Goal: Task Accomplishment & Management: Manage account settings

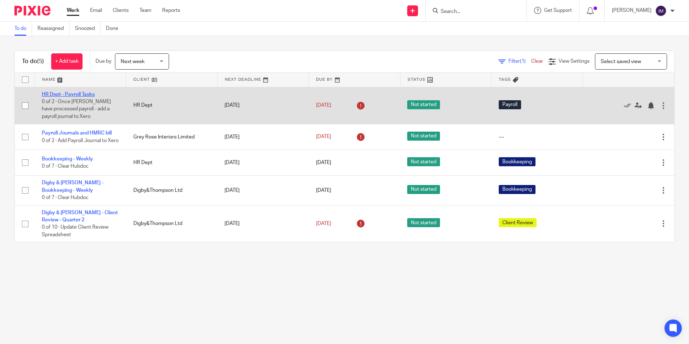
click at [72, 95] on link "HR Dept - Payroll Tasks" at bounding box center [68, 94] width 53 height 5
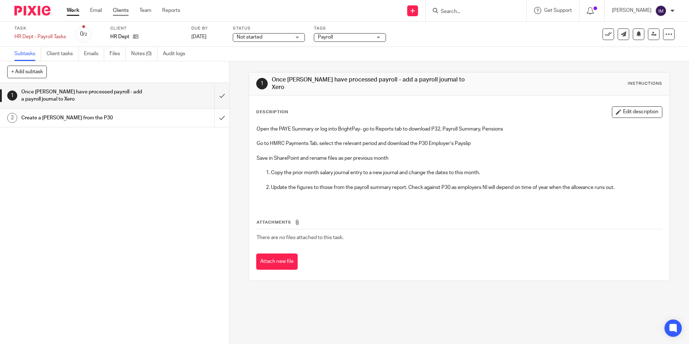
click at [124, 9] on link "Clients" at bounding box center [121, 10] width 16 height 7
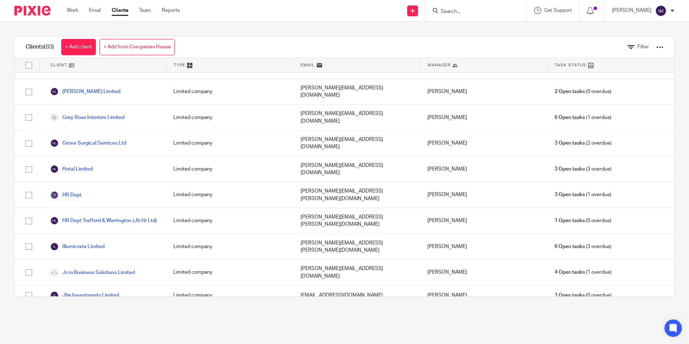
scroll to position [685, 0]
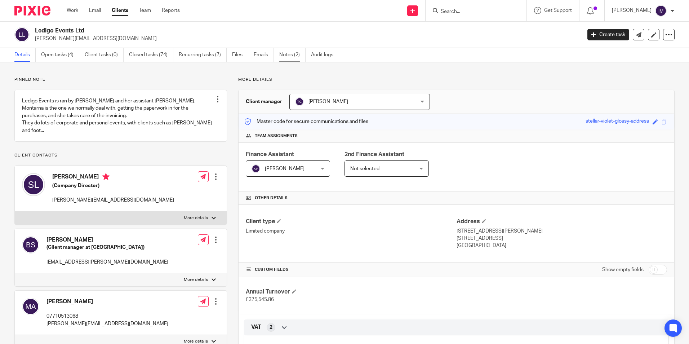
click at [293, 53] on link "Notes (2)" at bounding box center [292, 55] width 26 height 14
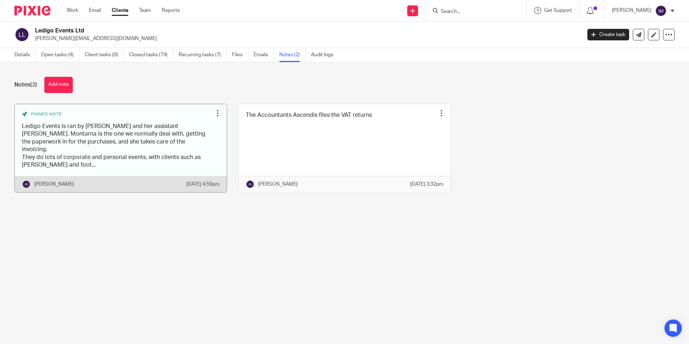
click at [105, 150] on link at bounding box center [121, 148] width 212 height 88
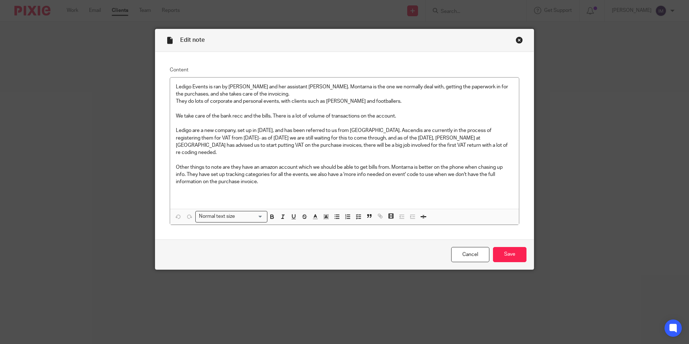
click at [517, 41] on div "Close this dialog window" at bounding box center [519, 39] width 7 height 7
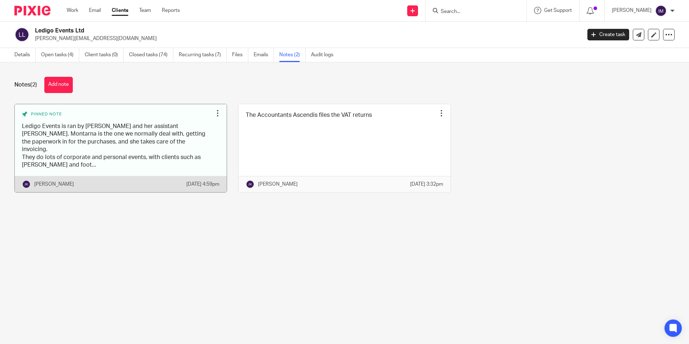
click at [132, 139] on link at bounding box center [121, 148] width 212 height 88
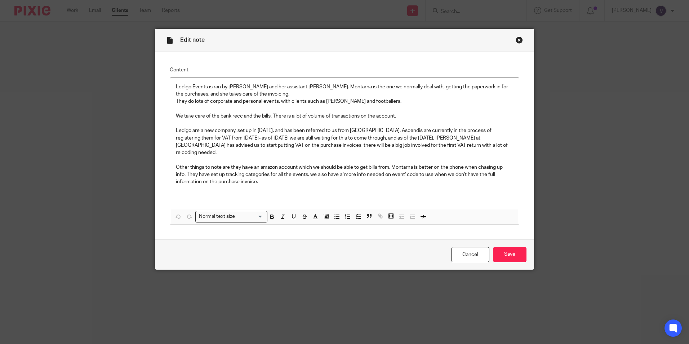
click at [519, 39] on div "Close this dialog window" at bounding box center [519, 39] width 7 height 7
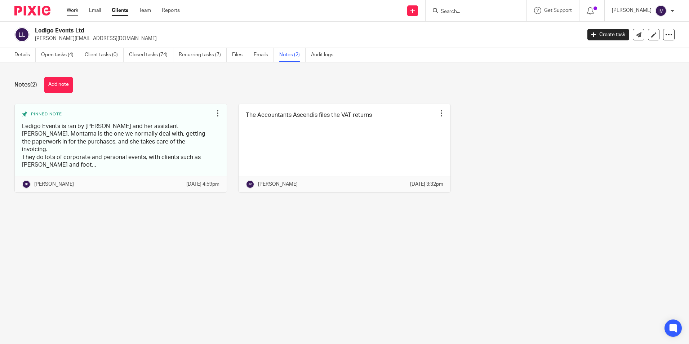
click at [70, 12] on link "Work" at bounding box center [73, 10] width 12 height 7
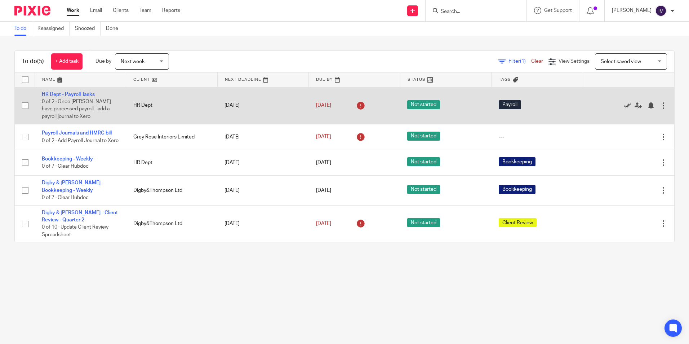
click at [624, 107] on icon at bounding box center [627, 105] width 7 height 7
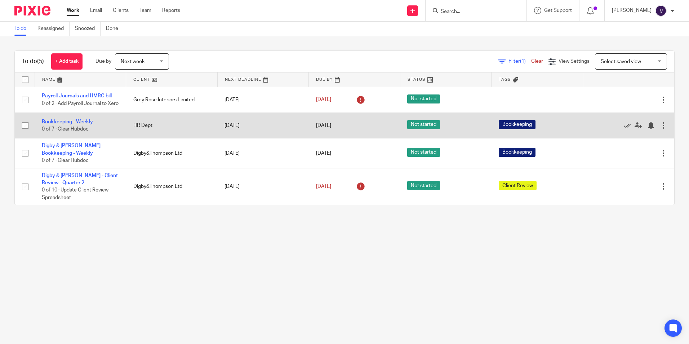
click at [77, 124] on link "Bookkeeping - Weekly" at bounding box center [67, 121] width 51 height 5
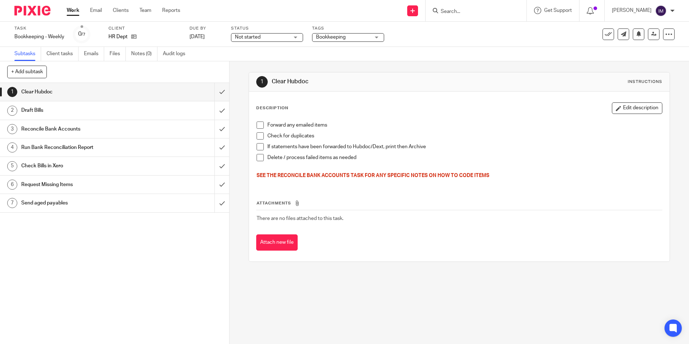
click at [257, 127] on span at bounding box center [260, 124] width 7 height 7
click at [258, 135] on span at bounding box center [260, 135] width 7 height 7
click at [258, 147] on span at bounding box center [260, 146] width 7 height 7
click at [258, 157] on span at bounding box center [260, 157] width 7 height 7
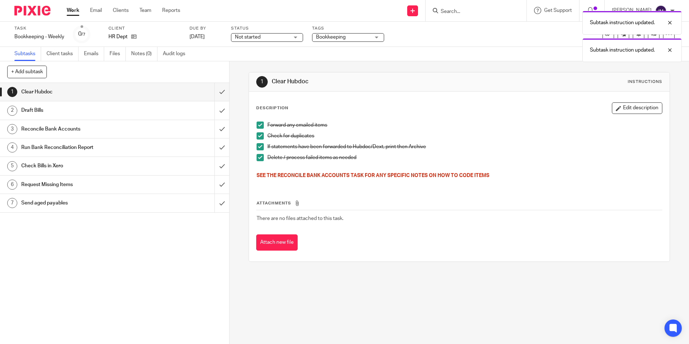
click at [99, 111] on h1 "Draft Bills" at bounding box center [83, 110] width 124 height 11
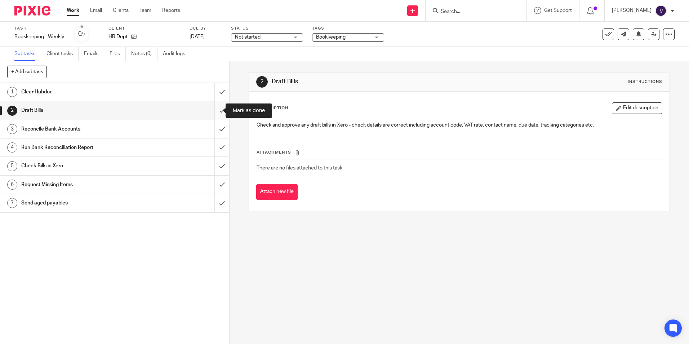
click at [215, 108] on input "submit" at bounding box center [114, 110] width 229 height 18
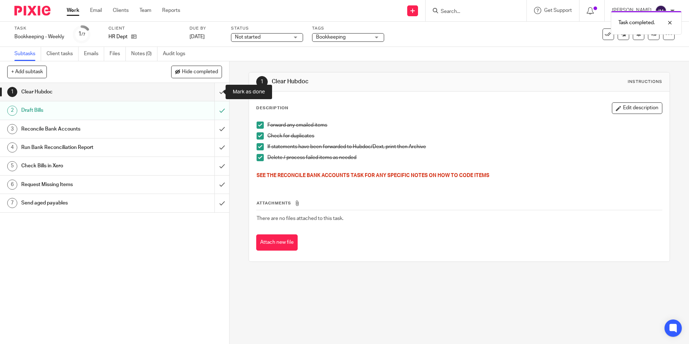
click at [212, 90] on input "submit" at bounding box center [114, 92] width 229 height 18
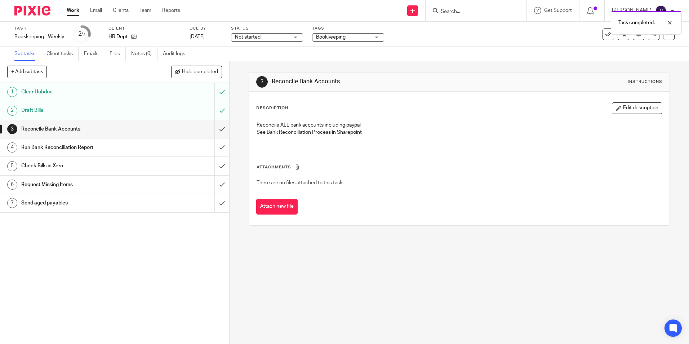
click at [141, 129] on div "Reconcile Bank Accounts" at bounding box center [114, 129] width 186 height 11
click at [214, 128] on input "submit" at bounding box center [114, 129] width 229 height 18
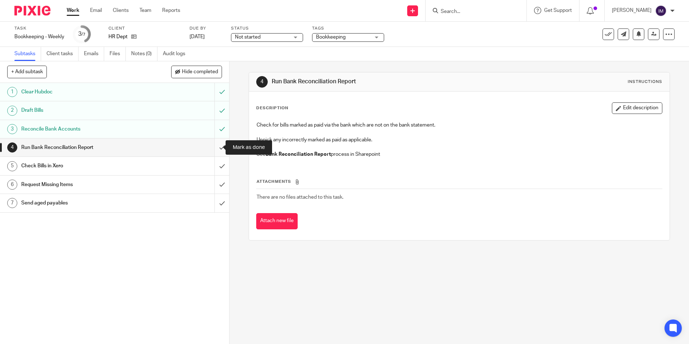
click at [215, 149] on input "submit" at bounding box center [114, 147] width 229 height 18
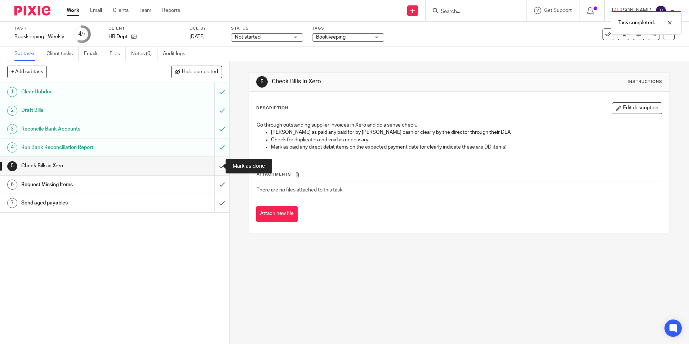
click at [214, 169] on input "submit" at bounding box center [114, 166] width 229 height 18
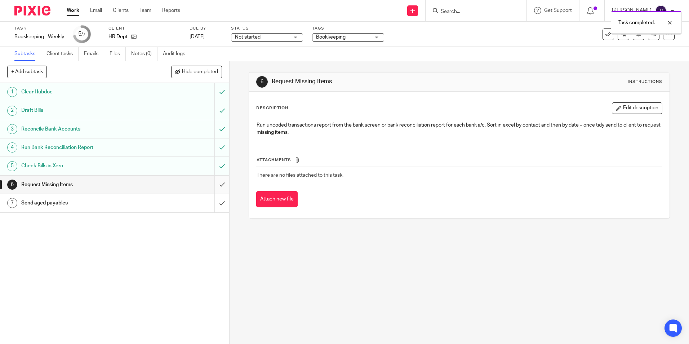
click at [215, 186] on input "submit" at bounding box center [114, 185] width 229 height 18
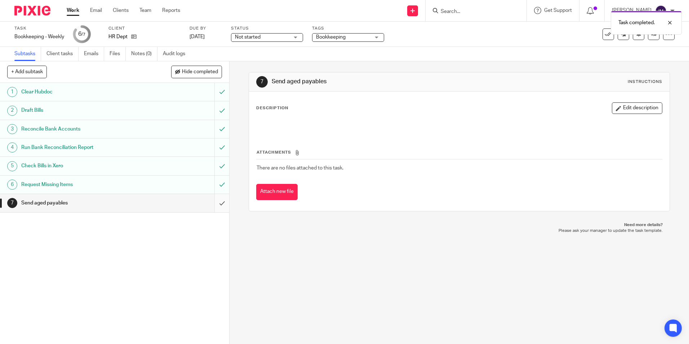
click at [213, 204] on input "submit" at bounding box center [114, 203] width 229 height 18
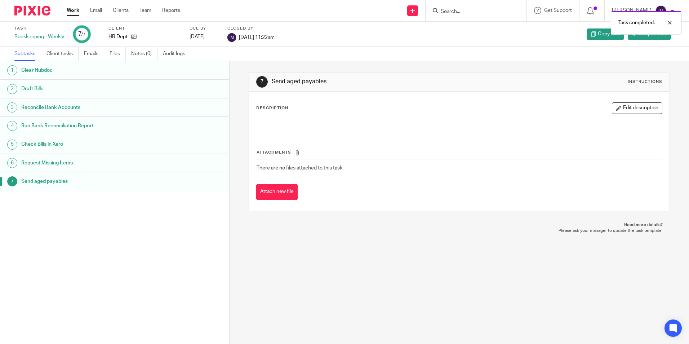
click at [74, 9] on link "Work" at bounding box center [73, 10] width 13 height 7
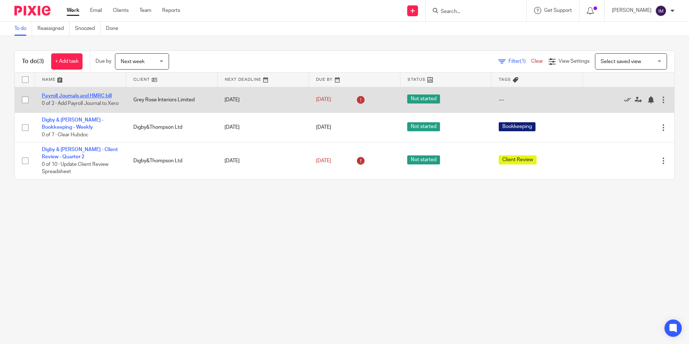
click at [84, 93] on link "Payroll Journals and HMRC bill" at bounding box center [77, 95] width 70 height 5
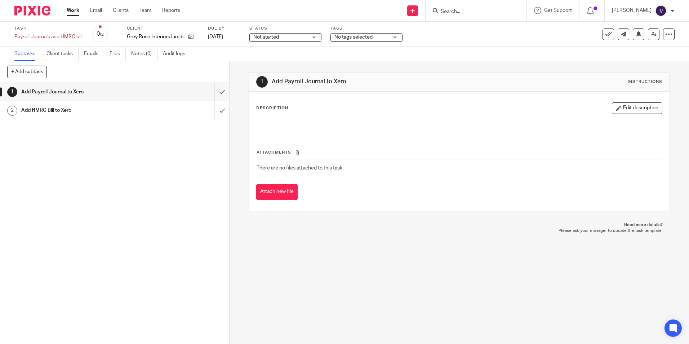
click at [40, 11] on img at bounding box center [32, 11] width 36 height 10
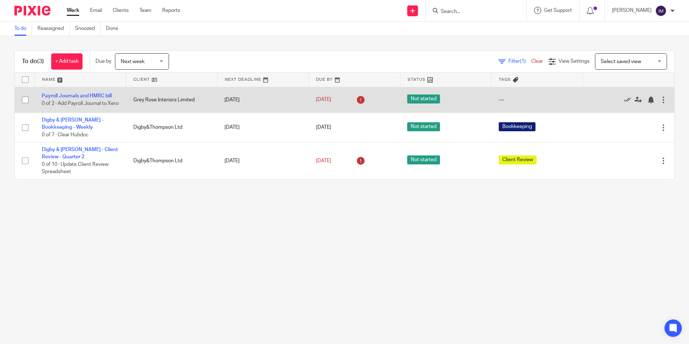
click at [25, 98] on input "checkbox" at bounding box center [25, 100] width 14 height 14
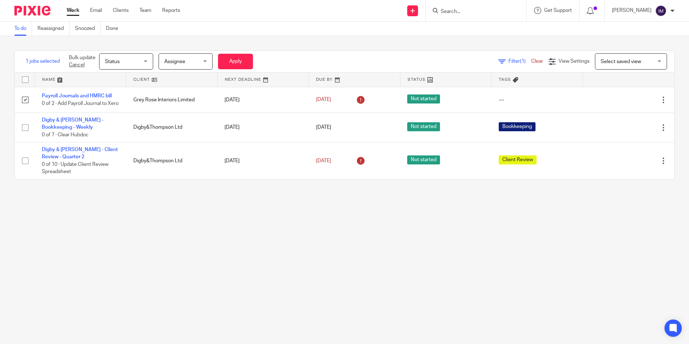
click at [203, 61] on span "Assignee" at bounding box center [183, 61] width 38 height 15
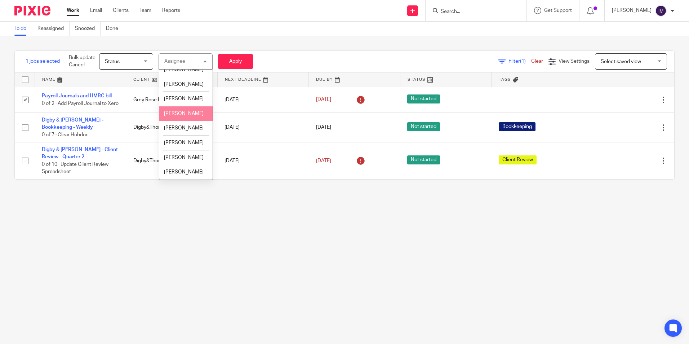
scroll to position [59, 0]
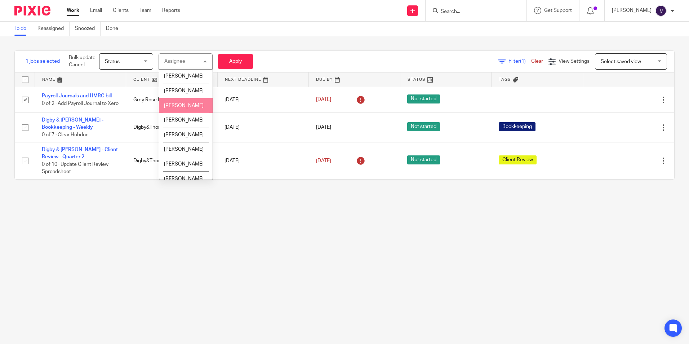
click at [187, 104] on span "[PERSON_NAME]" at bounding box center [184, 105] width 40 height 5
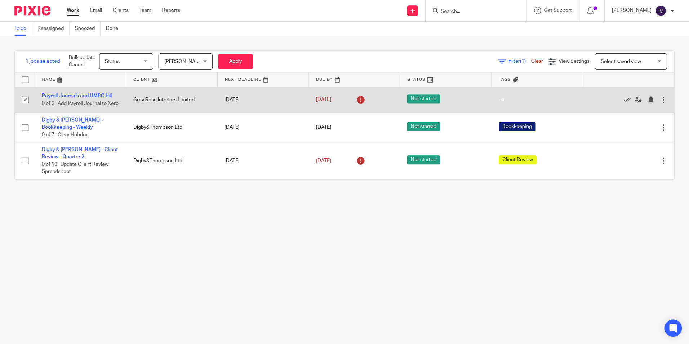
click at [25, 102] on input "checkbox" at bounding box center [25, 100] width 14 height 14
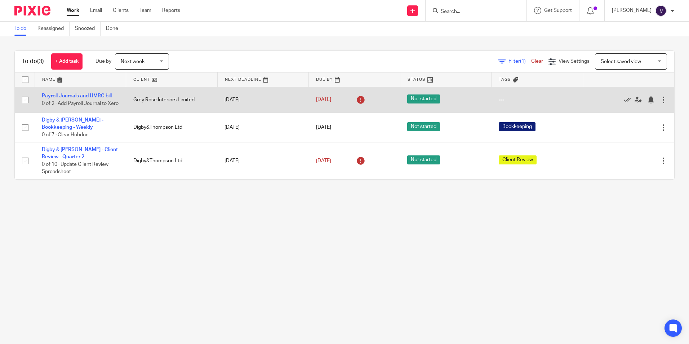
click at [27, 103] on input "checkbox" at bounding box center [25, 100] width 14 height 14
checkbox input "true"
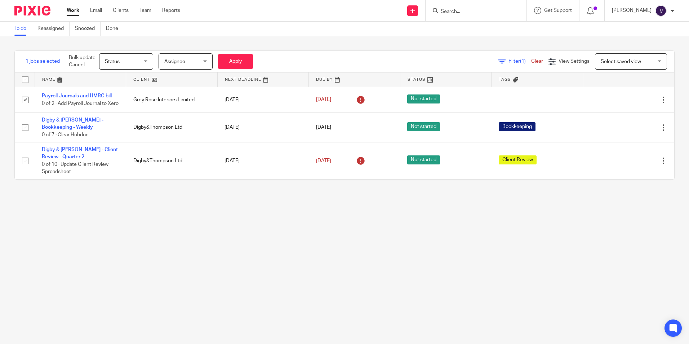
click at [209, 60] on div "Assignee Assignee" at bounding box center [186, 61] width 54 height 16
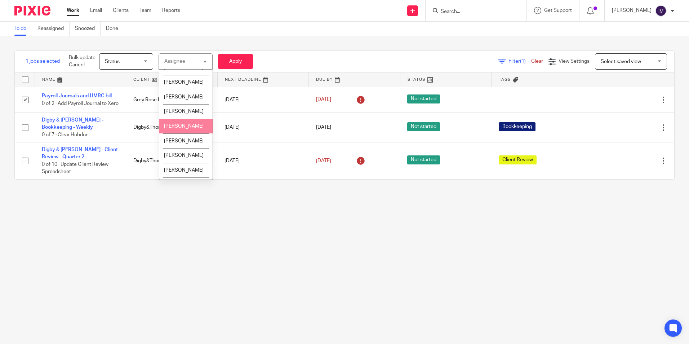
scroll to position [36, 0]
click at [190, 129] on span "[PERSON_NAME]" at bounding box center [184, 128] width 40 height 5
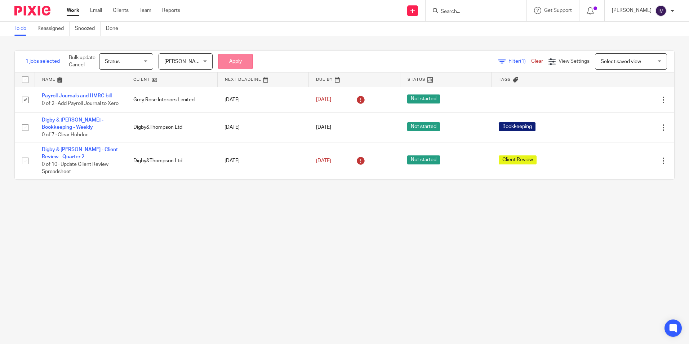
click at [236, 60] on button "Apply" at bounding box center [235, 61] width 35 height 15
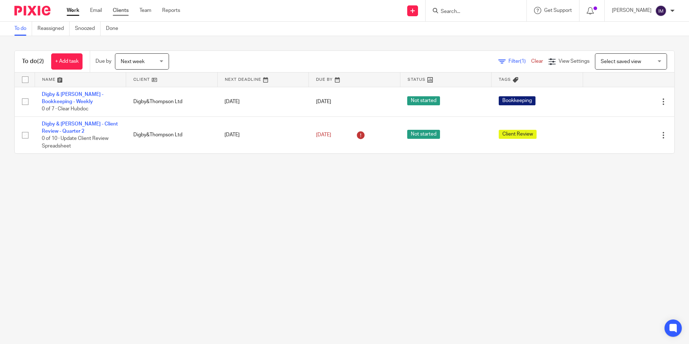
click at [127, 12] on link "Clients" at bounding box center [121, 10] width 16 height 7
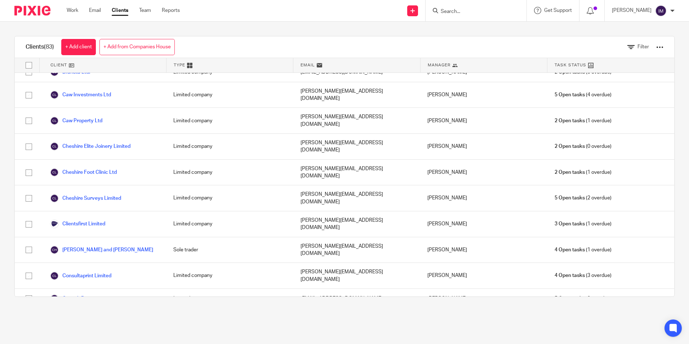
scroll to position [216, 0]
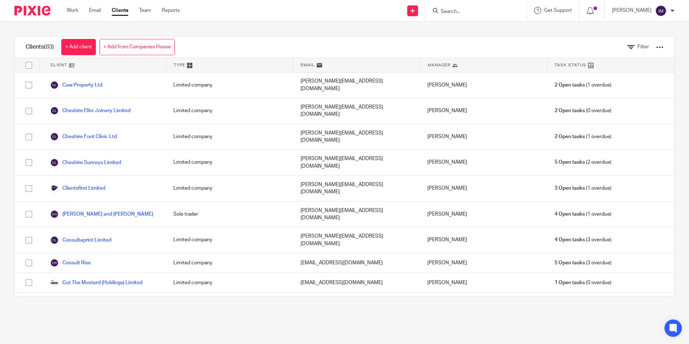
click at [112, 327] on link "Definition Consulting Limited" at bounding box center [89, 331] width 78 height 9
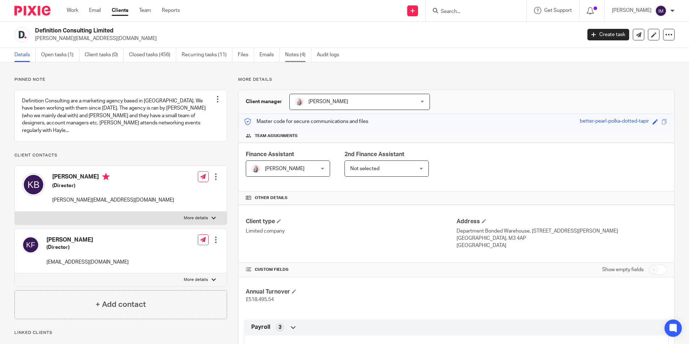
click at [293, 53] on link "Notes (4)" at bounding box center [298, 55] width 26 height 14
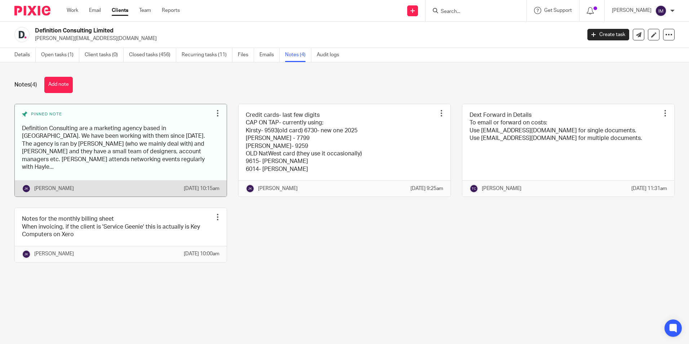
click at [88, 151] on link at bounding box center [121, 150] width 212 height 93
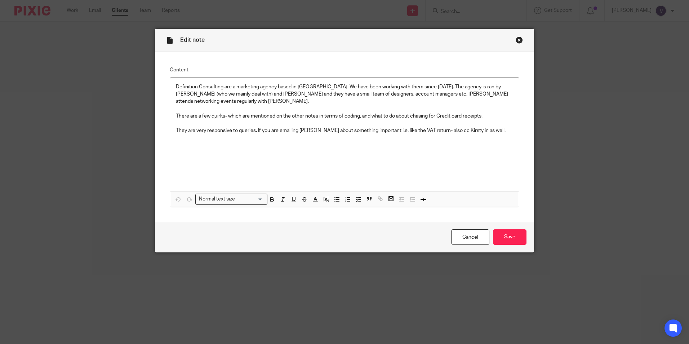
click at [516, 40] on div "Close this dialog window" at bounding box center [519, 39] width 7 height 7
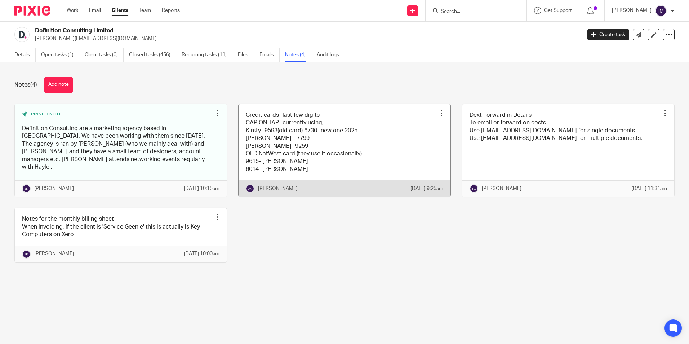
click at [386, 141] on link at bounding box center [345, 150] width 212 height 93
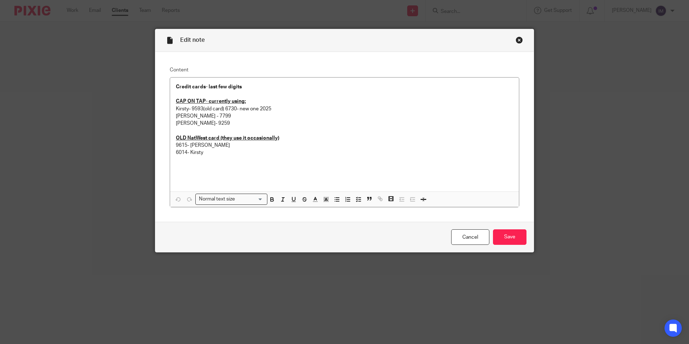
click at [516, 43] on div "Close this dialog window" at bounding box center [519, 39] width 7 height 7
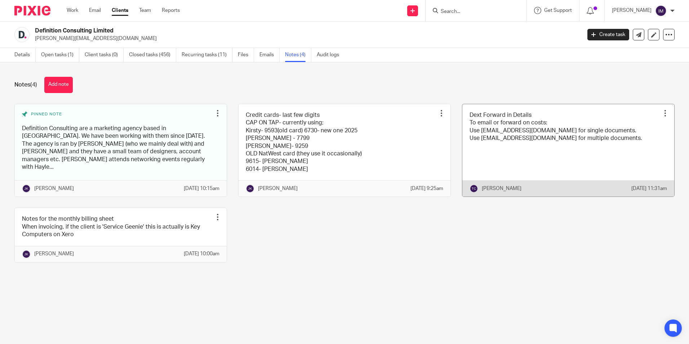
click at [575, 123] on link at bounding box center [568, 150] width 212 height 93
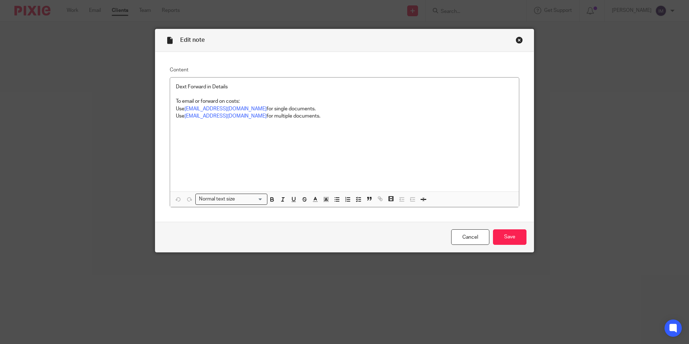
click at [517, 39] on div "Close this dialog window" at bounding box center [519, 39] width 7 height 7
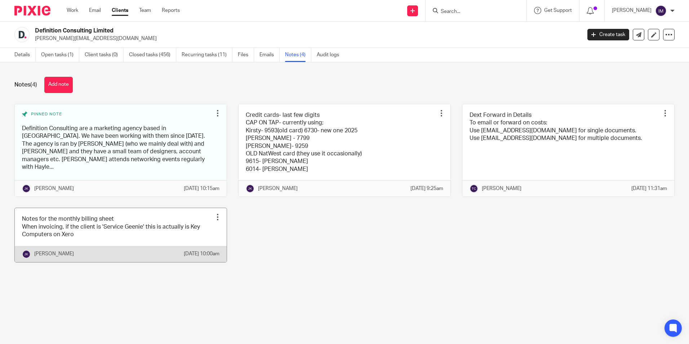
click at [139, 228] on link at bounding box center [121, 235] width 212 height 54
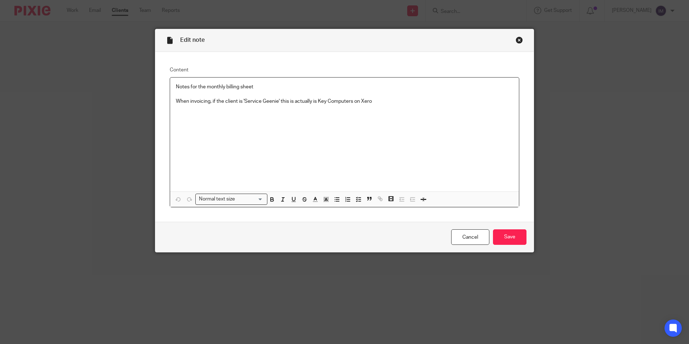
click at [518, 40] on div "Close this dialog window" at bounding box center [519, 39] width 7 height 7
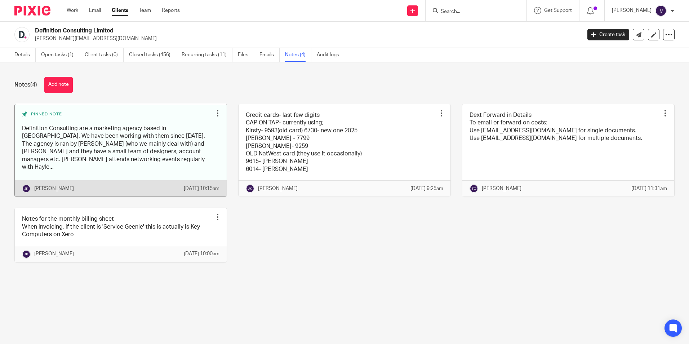
click at [167, 178] on link at bounding box center [121, 150] width 212 height 93
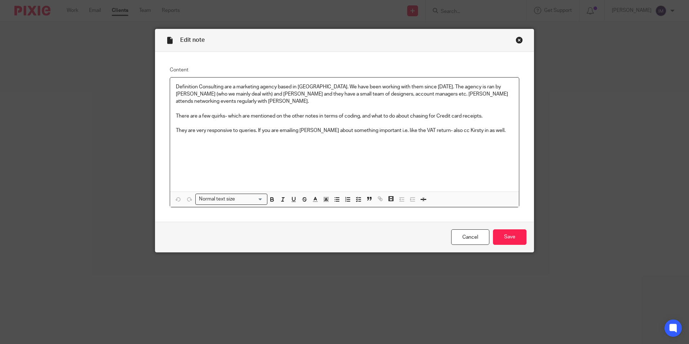
click at [517, 39] on div "Close this dialog window" at bounding box center [519, 39] width 7 height 7
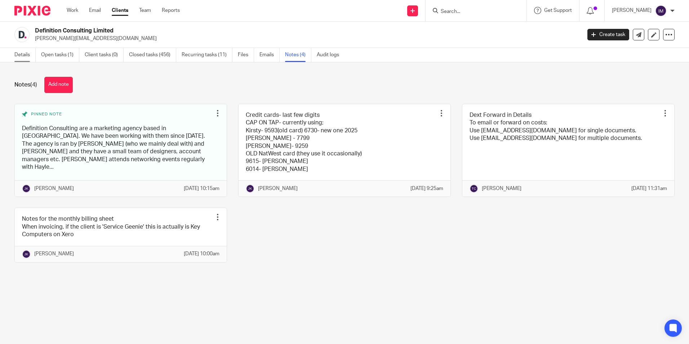
click at [20, 56] on link "Details" at bounding box center [24, 55] width 21 height 14
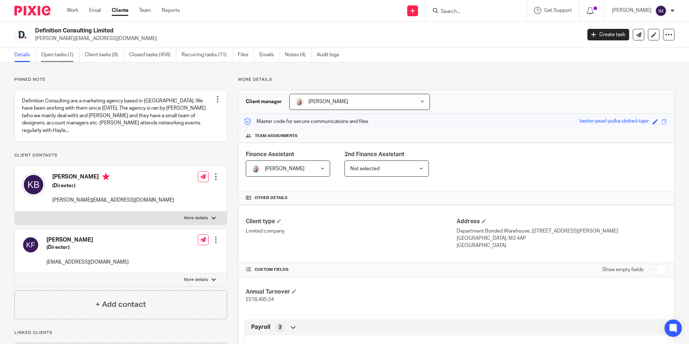
click at [52, 53] on link "Open tasks (1)" at bounding box center [60, 55] width 38 height 14
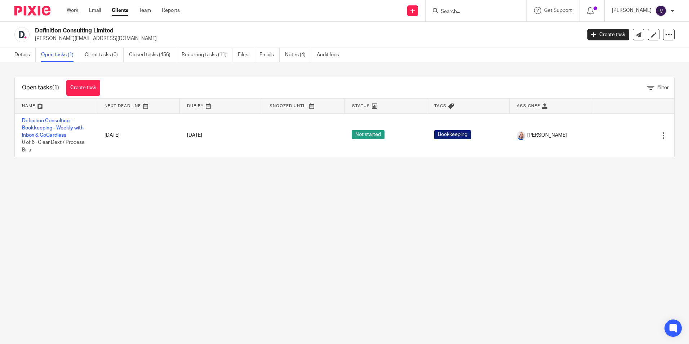
click at [120, 13] on link "Clients" at bounding box center [120, 10] width 17 height 7
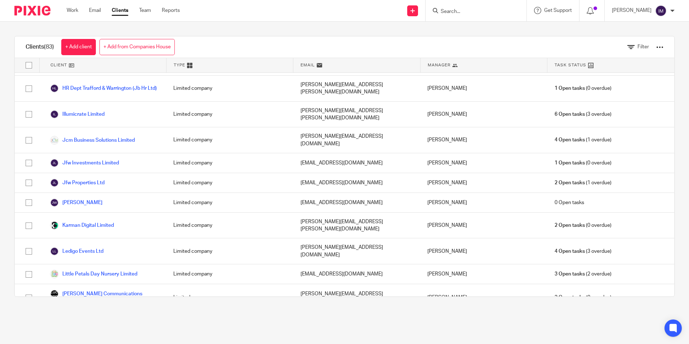
scroll to position [829, 0]
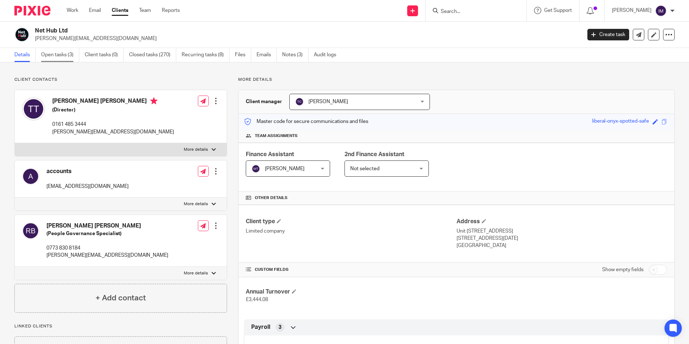
click at [55, 55] on link "Open tasks (3)" at bounding box center [60, 55] width 38 height 14
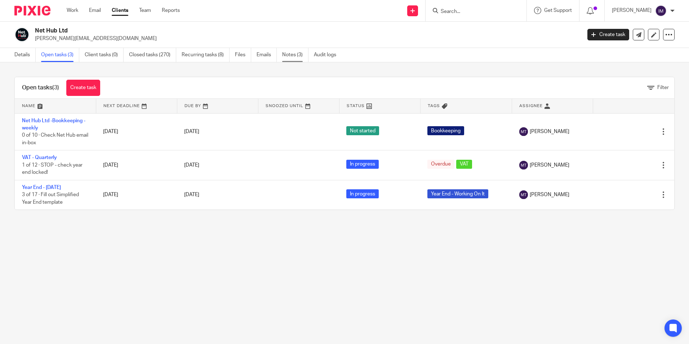
click at [291, 55] on link "Notes (3)" at bounding box center [295, 55] width 26 height 14
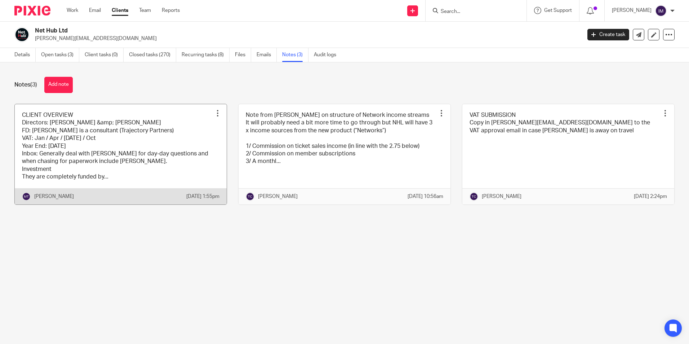
click at [177, 143] on link at bounding box center [121, 154] width 212 height 100
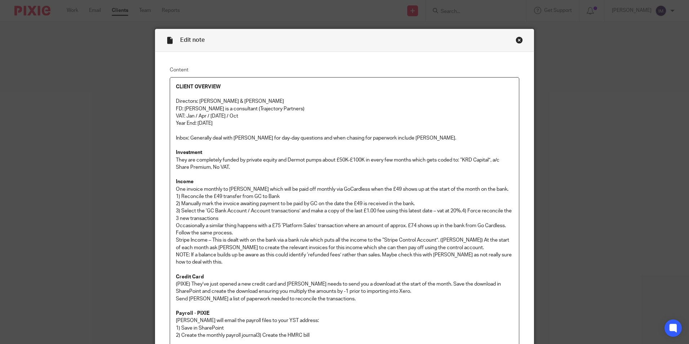
click at [519, 41] on div "Close this dialog window" at bounding box center [519, 39] width 7 height 7
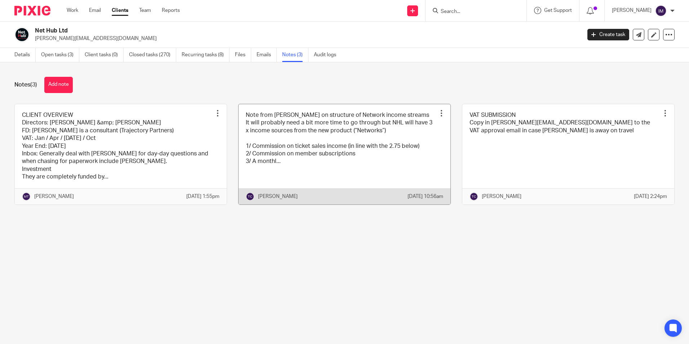
click at [358, 139] on link at bounding box center [345, 154] width 212 height 100
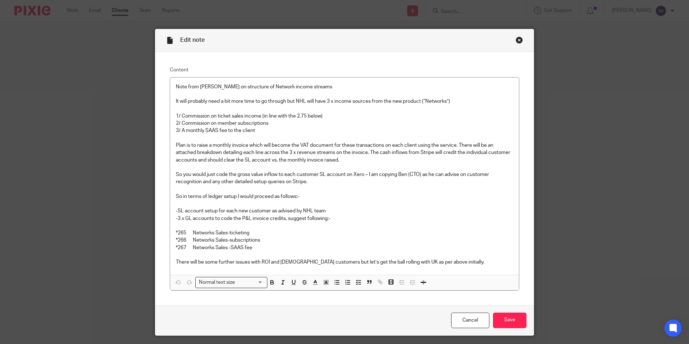
click at [516, 40] on div "Close this dialog window" at bounding box center [519, 39] width 7 height 7
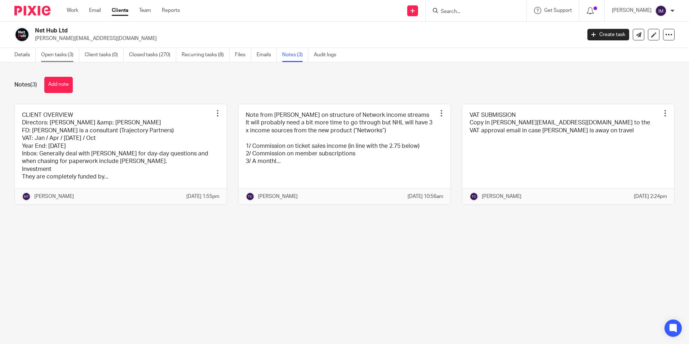
click at [51, 57] on link "Open tasks (3)" at bounding box center [60, 55] width 38 height 14
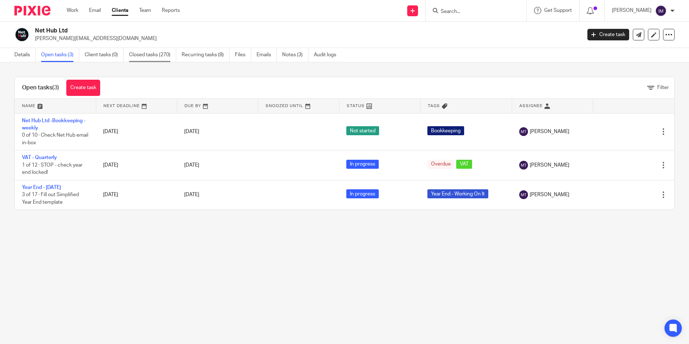
click at [150, 57] on link "Closed tasks (270)" at bounding box center [152, 55] width 47 height 14
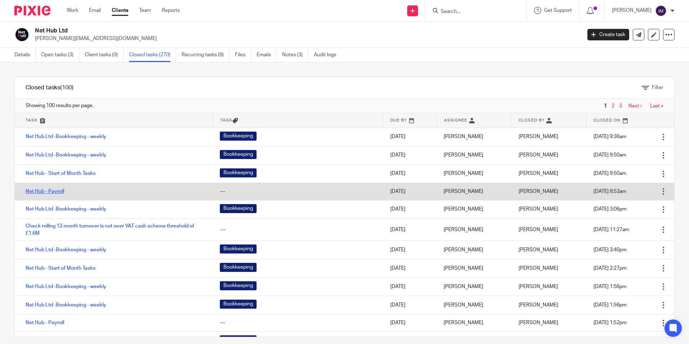
scroll to position [36, 0]
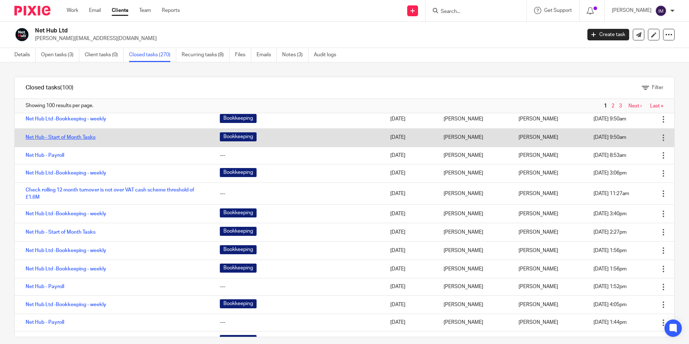
click at [54, 137] on link "Net Hub - Start of Month Tasks" at bounding box center [61, 137] width 70 height 5
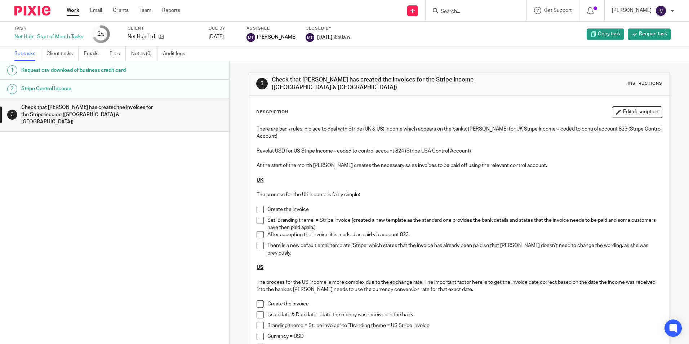
click at [112, 72] on h1 "Request csv download of business credit card" at bounding box center [88, 70] width 134 height 11
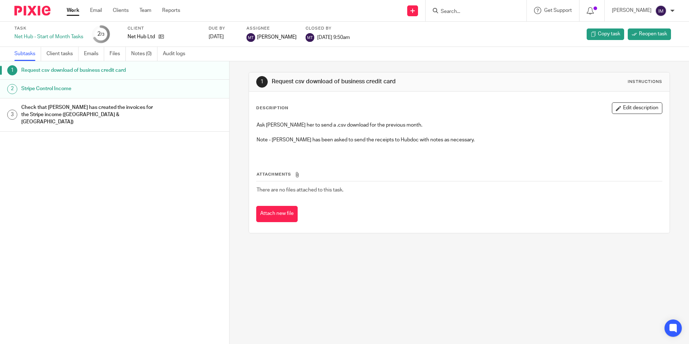
click at [88, 92] on h1 "Stripe Control Income" at bounding box center [88, 88] width 134 height 11
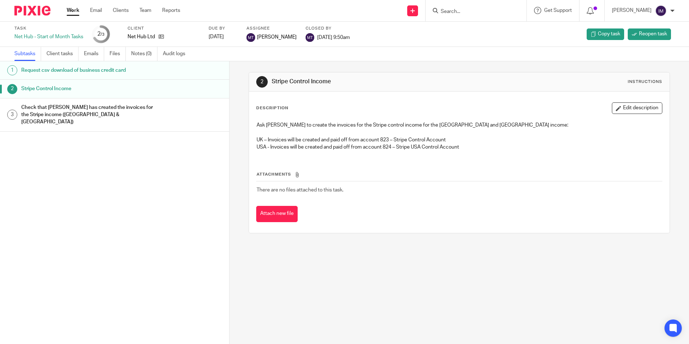
click at [81, 110] on h1 "Check that [PERSON_NAME] has created the invoices for the Stripe income ([GEOGR…" at bounding box center [88, 115] width 134 height 26
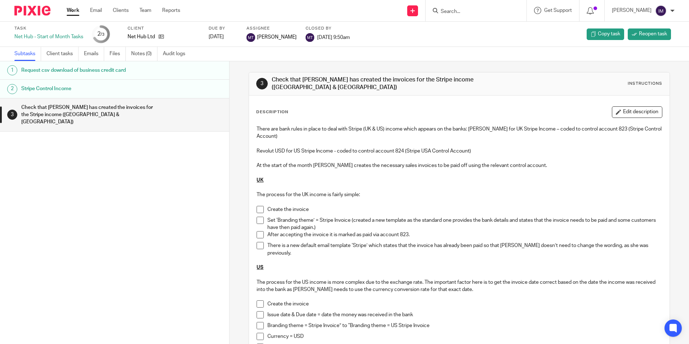
click at [80, 88] on h1 "Stripe Control Income" at bounding box center [88, 88] width 134 height 11
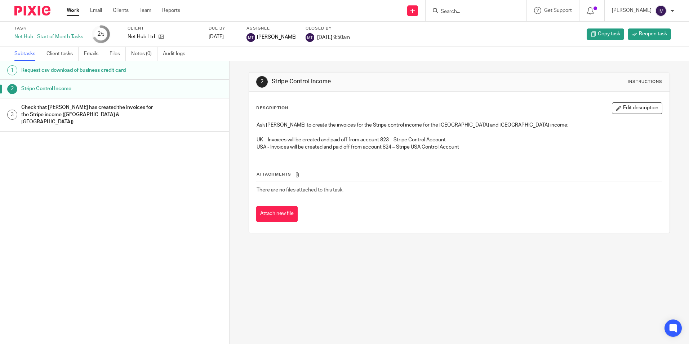
click at [110, 114] on h1 "Check that [PERSON_NAME] has created the invoices for the Stripe income ([GEOGR…" at bounding box center [88, 115] width 134 height 26
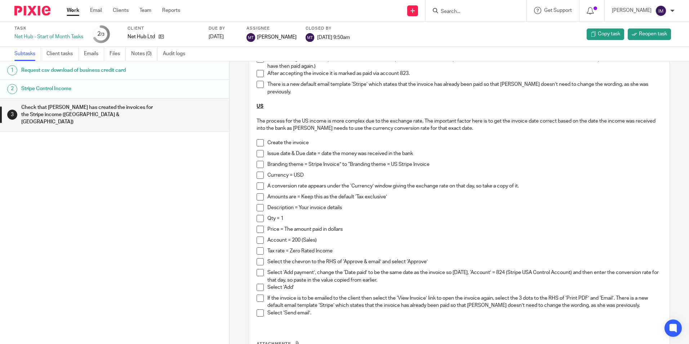
scroll to position [180, 0]
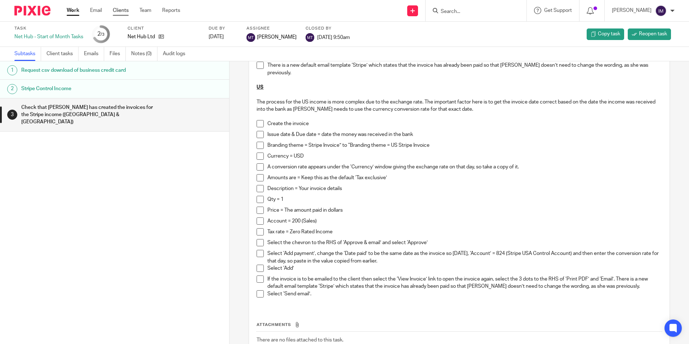
click at [119, 11] on link "Clients" at bounding box center [121, 10] width 16 height 7
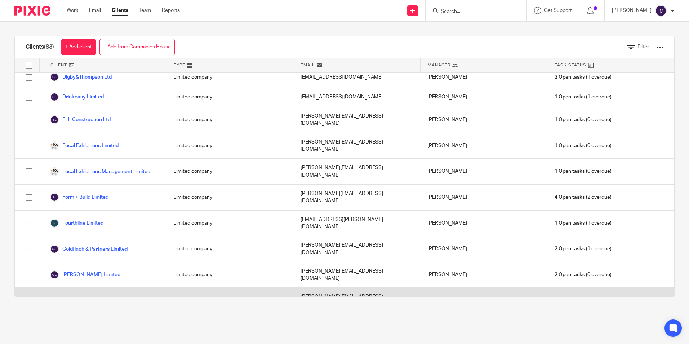
scroll to position [505, 0]
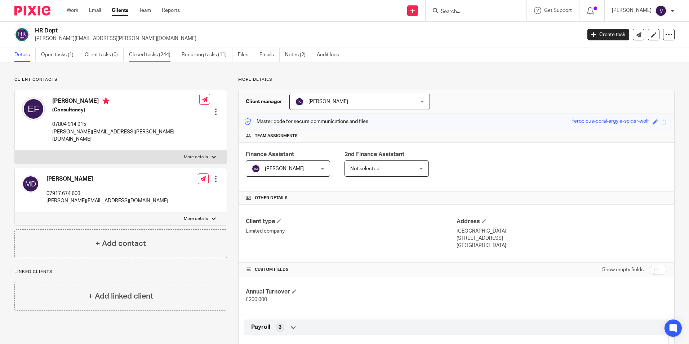
click at [145, 50] on link "Closed tasks (244)" at bounding box center [152, 55] width 47 height 14
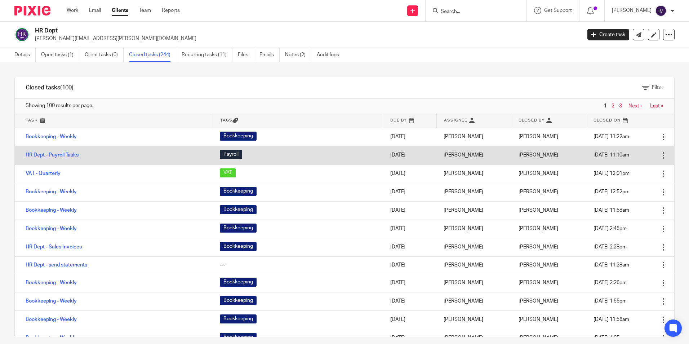
click at [68, 156] on link "HR Dept - Payroll Tasks" at bounding box center [52, 154] width 53 height 5
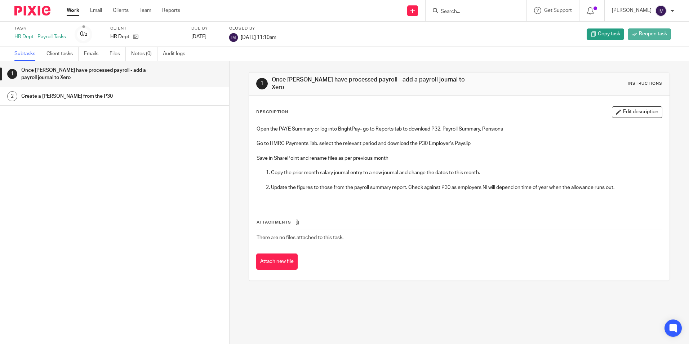
click at [642, 35] on span "Reopen task" at bounding box center [653, 33] width 28 height 7
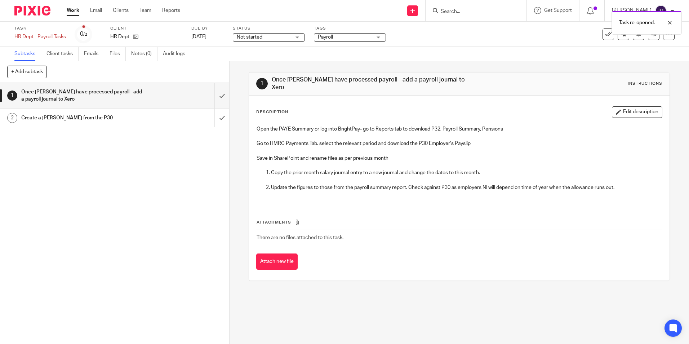
click at [73, 11] on link "Work" at bounding box center [73, 10] width 13 height 7
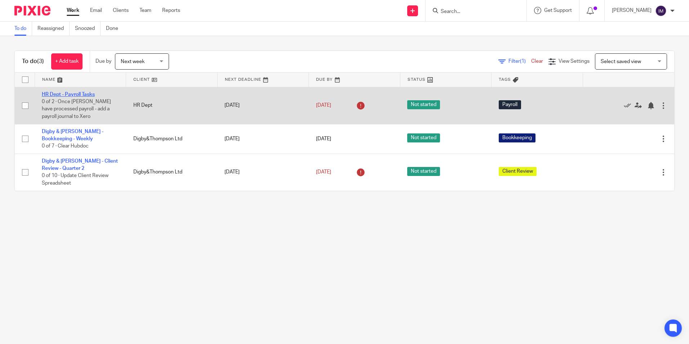
click at [78, 95] on link "HR Dept - Payroll Tasks" at bounding box center [68, 94] width 53 height 5
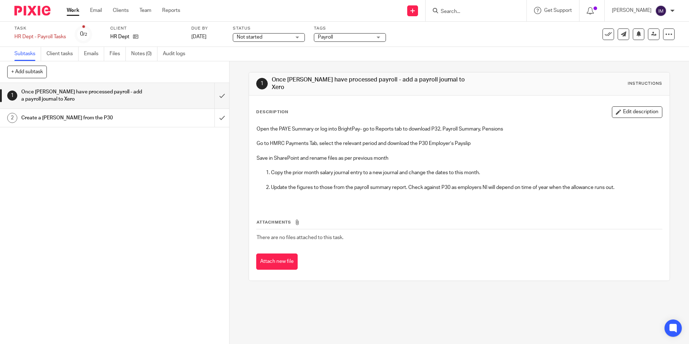
click at [73, 9] on link "Work" at bounding box center [73, 10] width 13 height 7
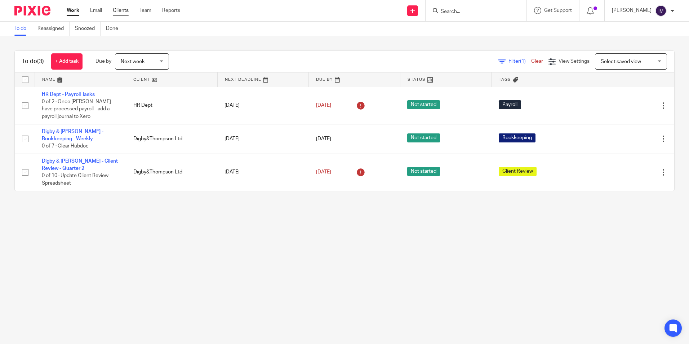
click at [117, 12] on link "Clients" at bounding box center [121, 10] width 16 height 7
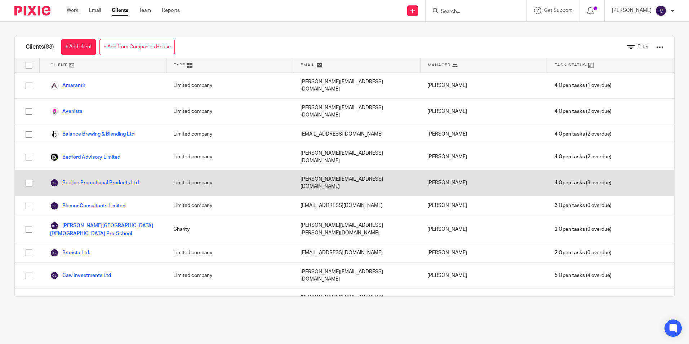
scroll to position [36, 0]
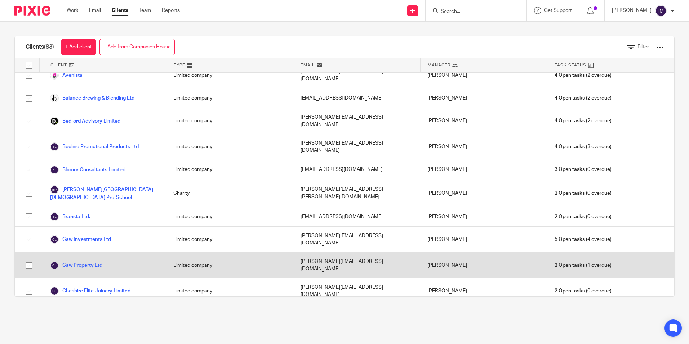
click at [88, 261] on link "Caw Property Ltd" at bounding box center [76, 265] width 52 height 9
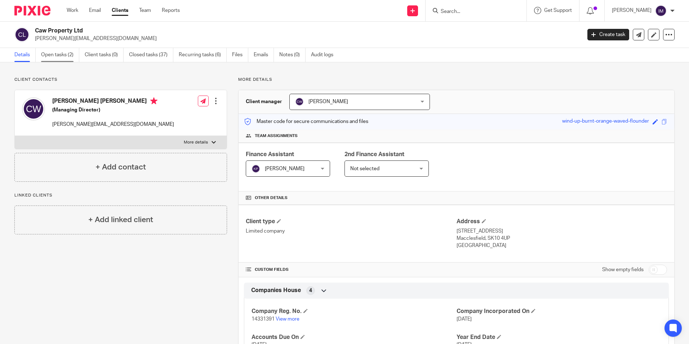
click at [54, 55] on link "Open tasks (2)" at bounding box center [60, 55] width 38 height 14
